Goal: Transaction & Acquisition: Obtain resource

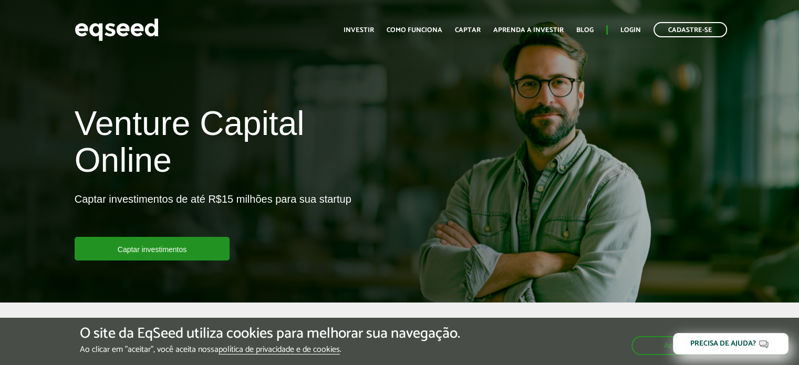
click at [229, 119] on h1 "Venture Capital Online" at bounding box center [233, 144] width 317 height 79
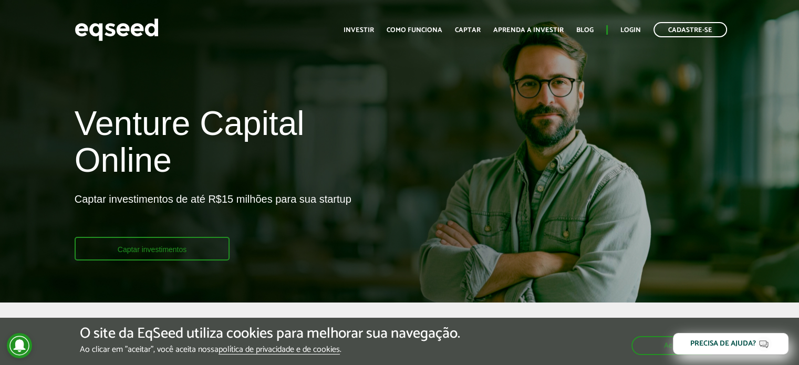
click at [159, 250] on link "Captar investimentos" at bounding box center [153, 249] width 156 height 24
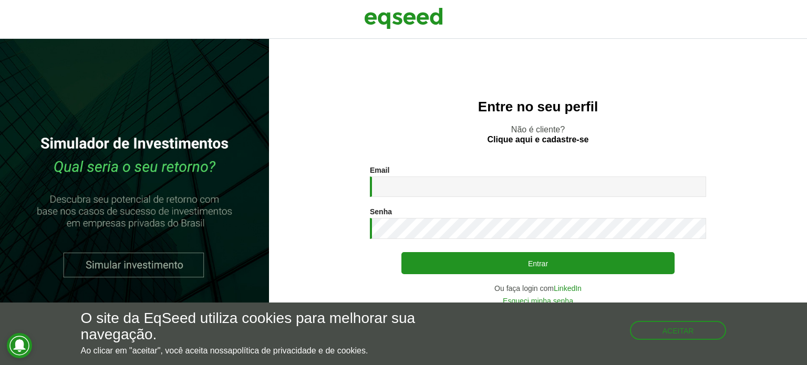
click at [319, 198] on section "Email * Digite seu endereço de e-mail. Senha * Digite a senha que será usada em…" at bounding box center [538, 235] width 496 height 139
click at [288, 197] on div "Entre no seu perfil Não é cliente? Clique aqui e cadastre-se Email * Digite seu…" at bounding box center [538, 202] width 538 height 326
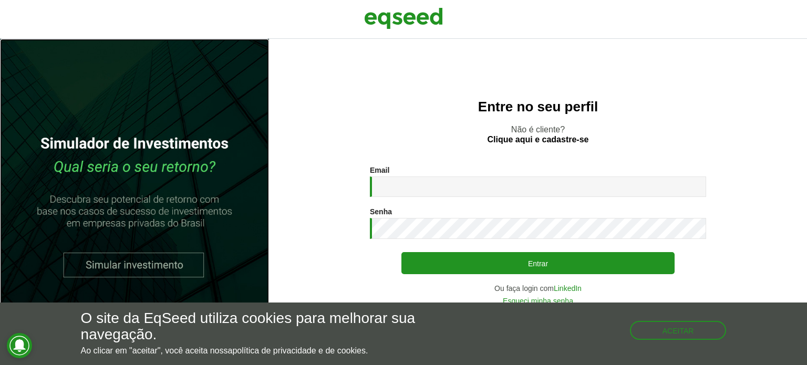
click at [135, 260] on link at bounding box center [134, 202] width 269 height 326
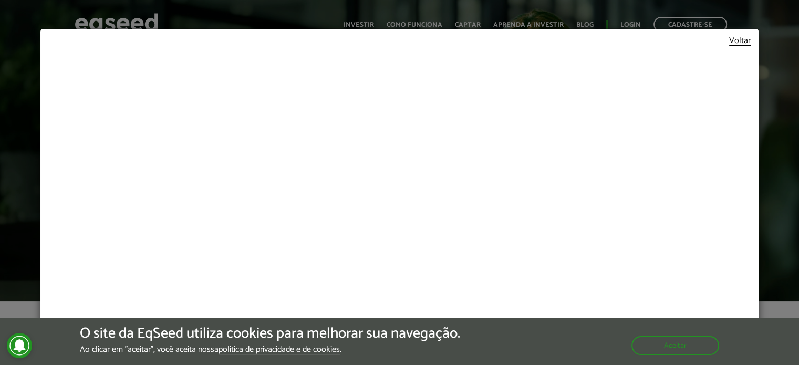
scroll to position [4, 0]
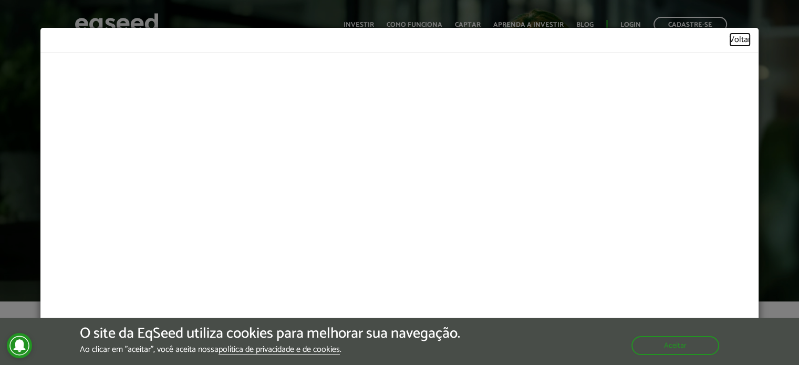
click at [731, 42] on link "Voltar" at bounding box center [740, 40] width 22 height 9
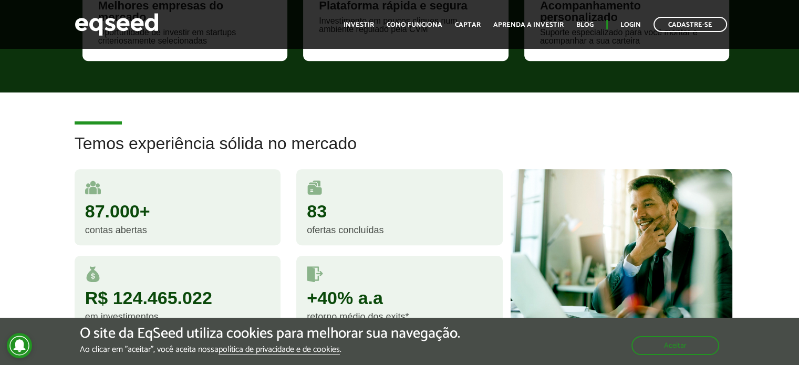
scroll to position [578, 0]
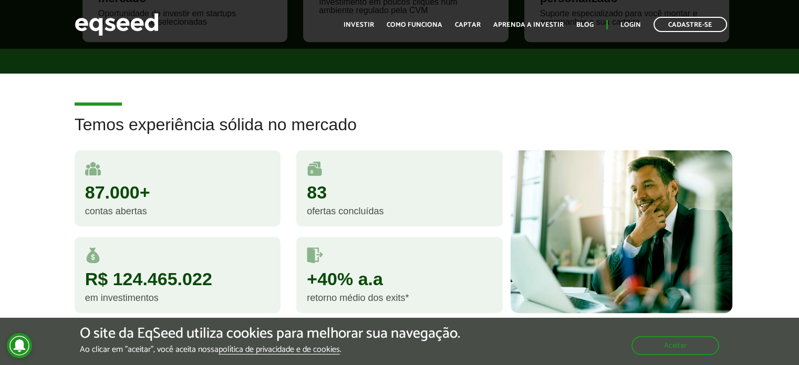
click at [53, 187] on div "Temos experiência sólida no mercado 87.000+ contas abertas 83 ofertas concluída…" at bounding box center [399, 225] width 799 height 218
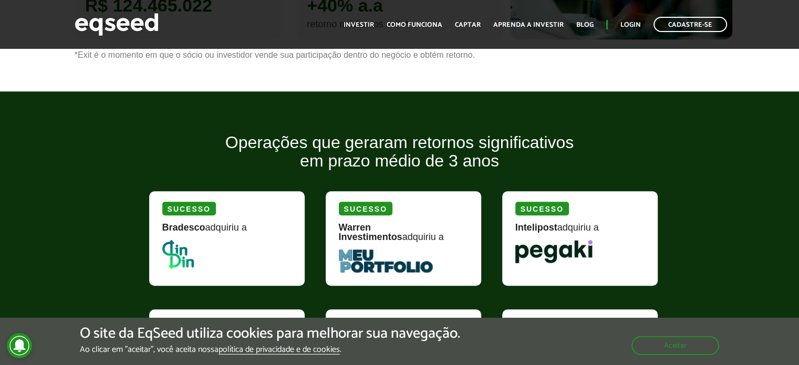
scroll to position [893, 0]
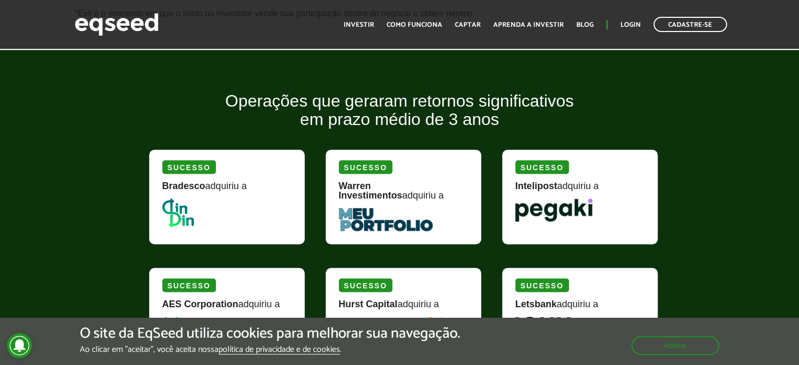
click at [105, 228] on div "Operações que geraram retornos significativos em prazo médio de 3 anos Sucesso …" at bounding box center [399, 251] width 799 height 319
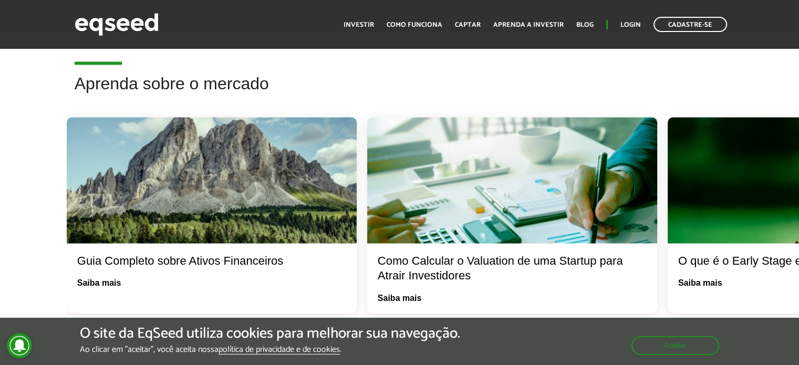
scroll to position [1682, 0]
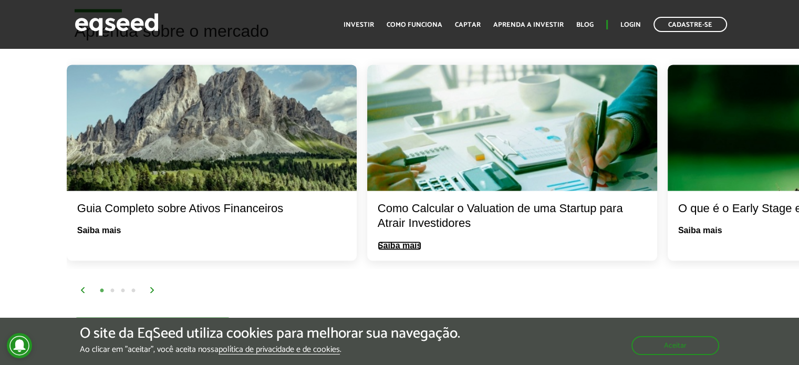
click at [399, 242] on link "Saiba mais" at bounding box center [400, 246] width 44 height 8
click at [151, 287] on img at bounding box center [152, 290] width 6 height 6
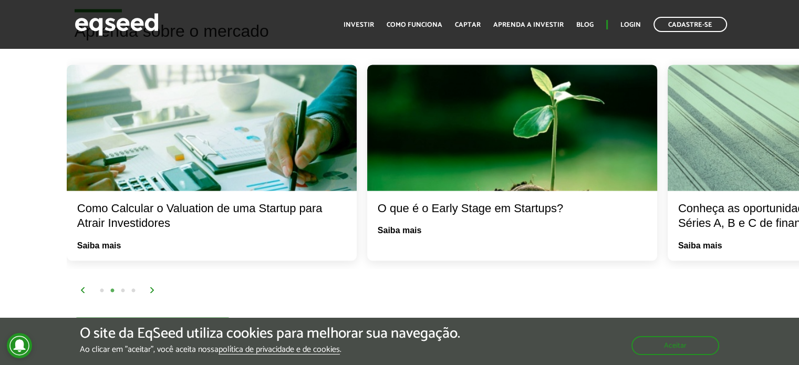
click at [151, 287] on img at bounding box center [152, 290] width 6 height 6
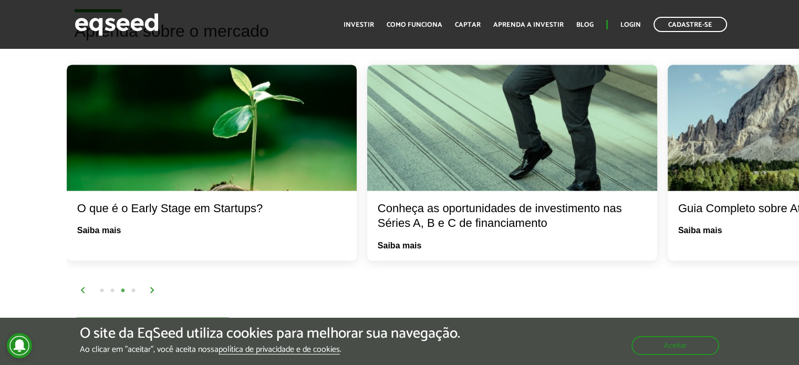
click at [151, 287] on img at bounding box center [152, 290] width 6 height 6
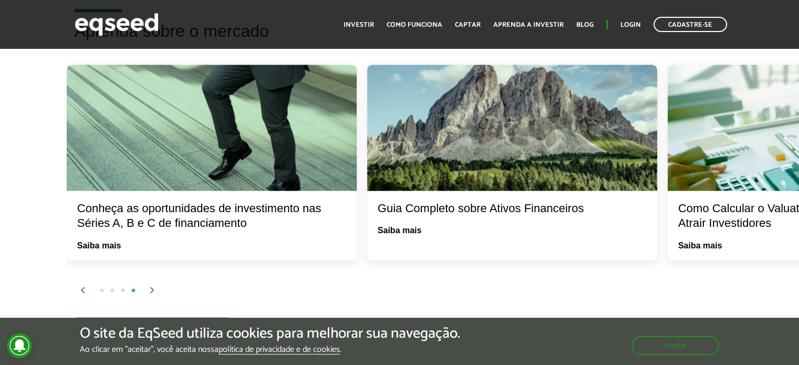
click at [172, 201] on div "Conheça as oportunidades de investimento nas Séries A, B e C de financiamento" at bounding box center [211, 216] width 269 height 30
click at [152, 287] on img at bounding box center [152, 290] width 6 height 6
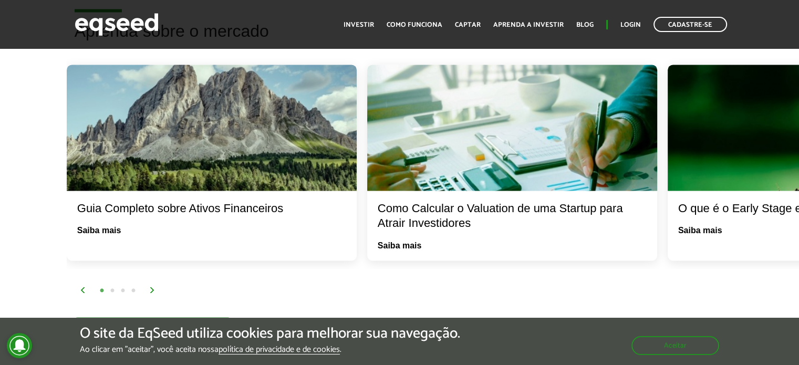
click at [152, 287] on img at bounding box center [152, 290] width 6 height 6
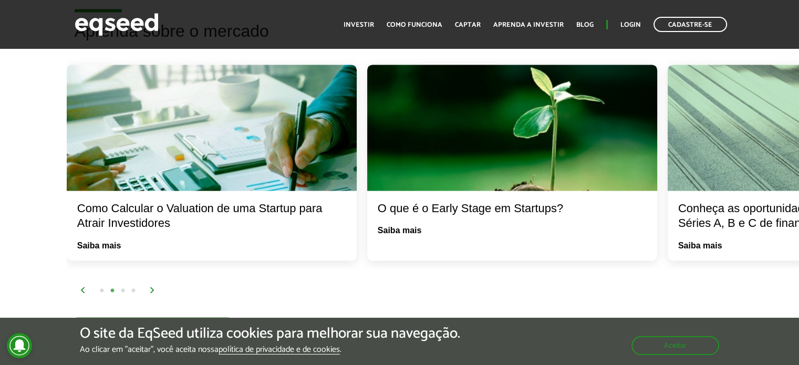
click at [152, 287] on img at bounding box center [152, 290] width 6 height 6
